Goal: Task Accomplishment & Management: Manage account settings

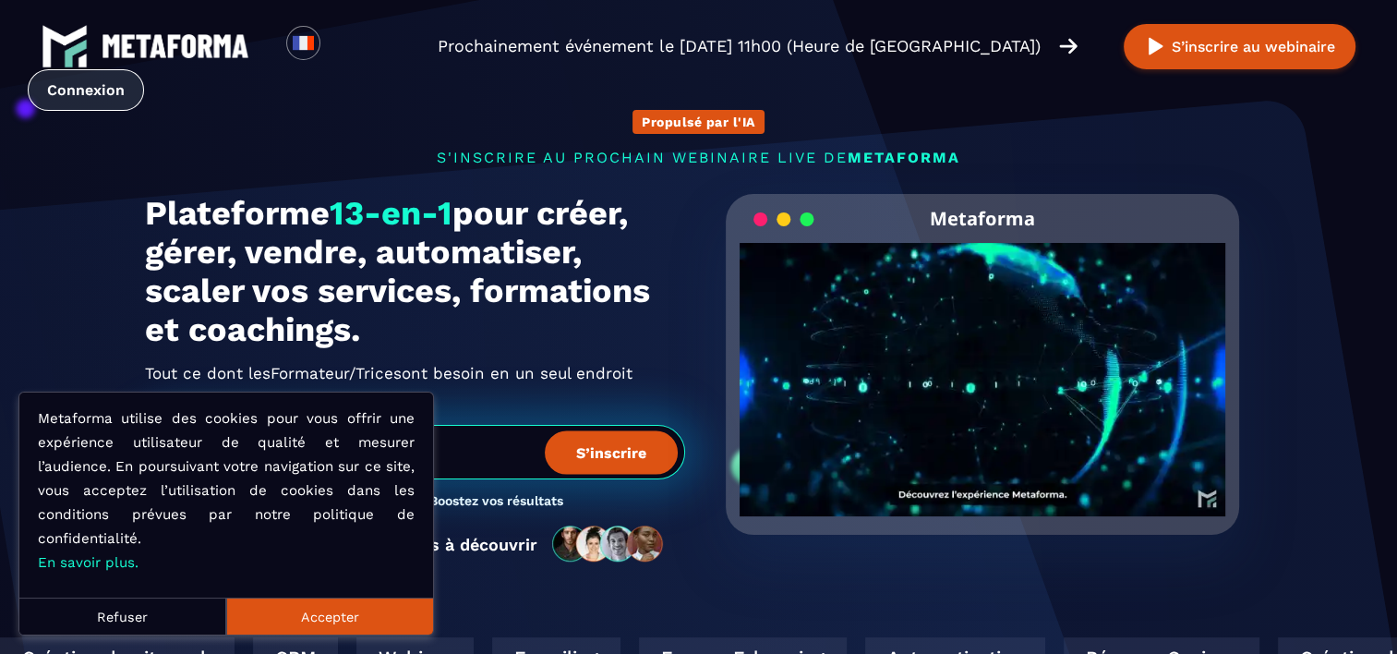
click at [104, 86] on link "Connexion" at bounding box center [86, 90] width 116 height 42
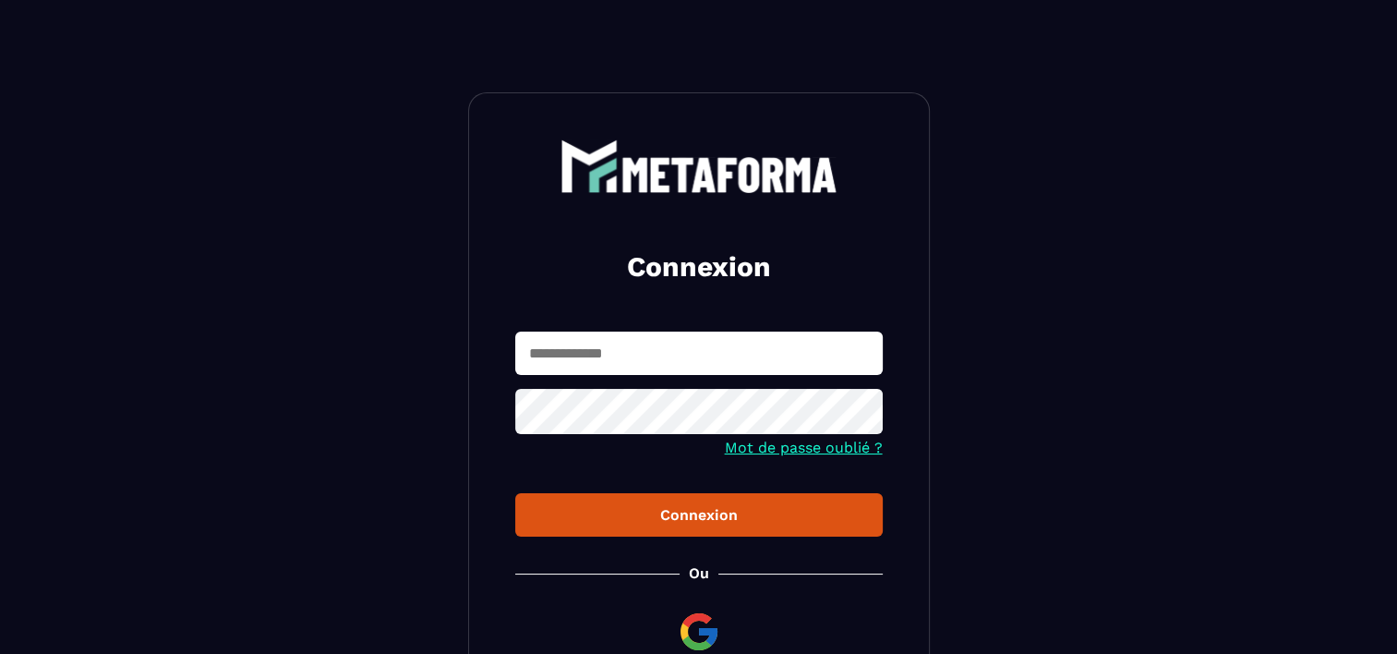
type input "**********"
click at [635, 521] on div "Connexion" at bounding box center [699, 515] width 338 height 18
